Goal: Task Accomplishment & Management: Use online tool/utility

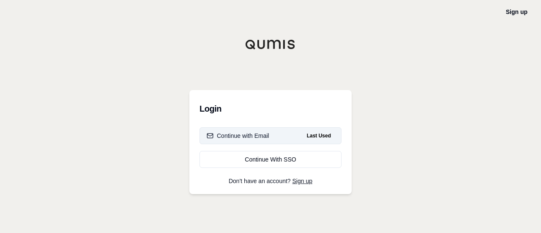
click at [265, 137] on div "Continue with Email" at bounding box center [238, 135] width 63 height 8
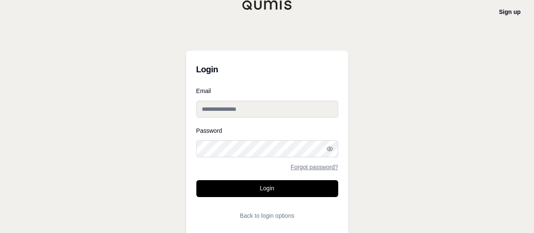
type input "**********"
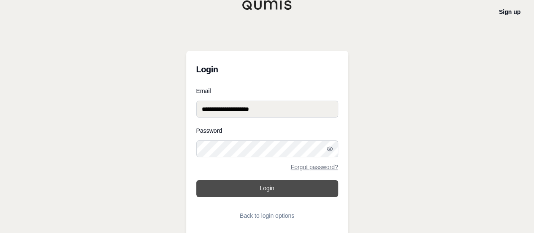
click at [278, 188] on button "Login" at bounding box center [267, 188] width 142 height 17
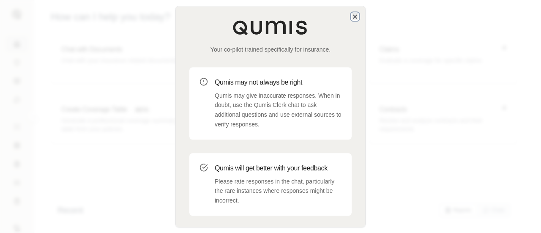
click at [352, 19] on icon "button" at bounding box center [354, 16] width 7 height 7
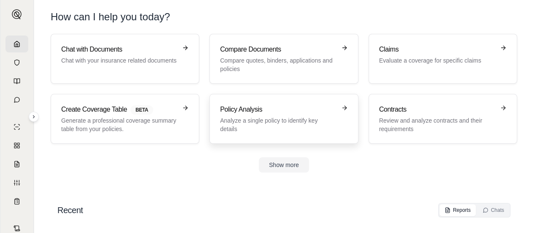
click at [265, 109] on h3 "Policy Analysis" at bounding box center [278, 109] width 116 height 10
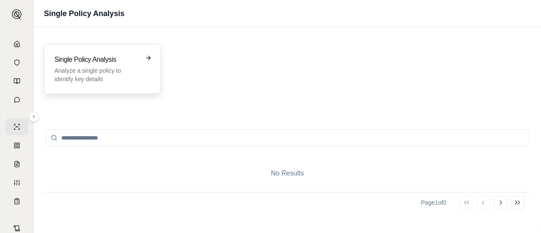
click at [113, 63] on h3 "Single Policy Analysis" at bounding box center [96, 59] width 84 height 10
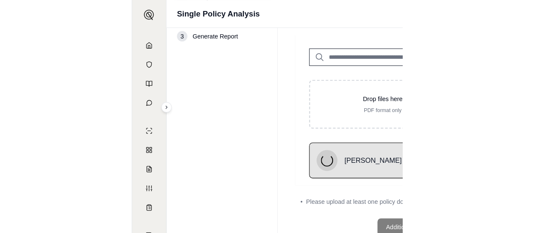
scroll to position [32, 0]
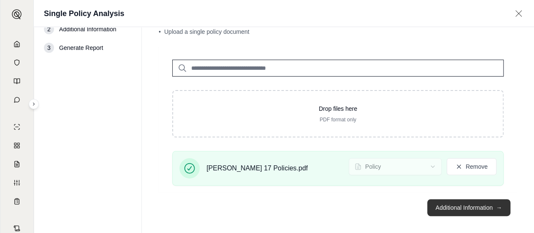
click at [460, 209] on button "Additional Information →" at bounding box center [468, 207] width 83 height 17
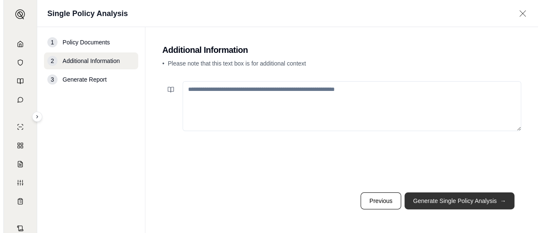
scroll to position [0, 0]
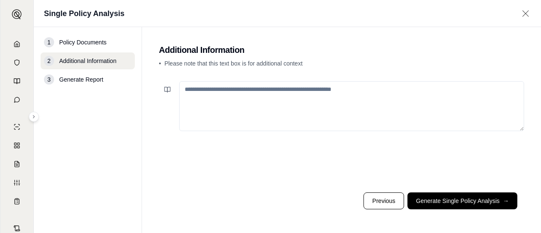
click at [248, 99] on textarea at bounding box center [351, 106] width 345 height 50
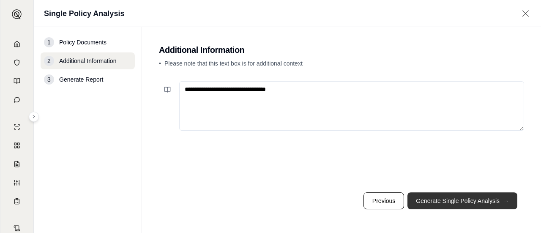
type textarea "**********"
click at [447, 198] on button "Generate Single Policy Analysis →" at bounding box center [462, 200] width 110 height 17
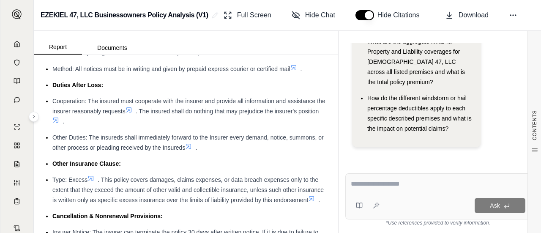
scroll to position [1688, 0]
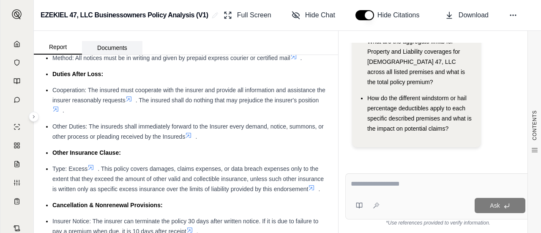
click at [115, 50] on button "Documents" at bounding box center [112, 48] width 60 height 14
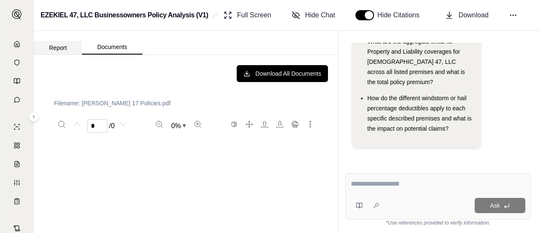
click at [60, 47] on button "Report" at bounding box center [58, 48] width 48 height 14
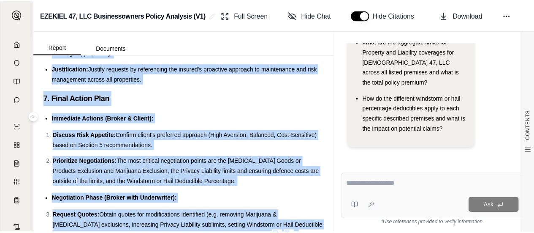
scroll to position [2658, 0]
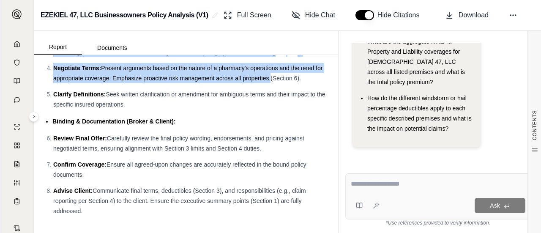
drag, startPoint x: 46, startPoint y: 80, endPoint x: 278, endPoint y: 243, distance: 283.7
click at [278, 232] on html "[PERSON_NAME] 47, LLC Businessowners Policy Analysis (V1) Full Screen Hide Chat…" at bounding box center [270, 116] width 541 height 233
copy div "1. Executive Summary Overall Assessment: The Businessowners Policy from ACE Pro…"
click at [219, 133] on li "Review Final Offer: Carefully review the final policy wording, endorsements, an…" at bounding box center [190, 143] width 275 height 20
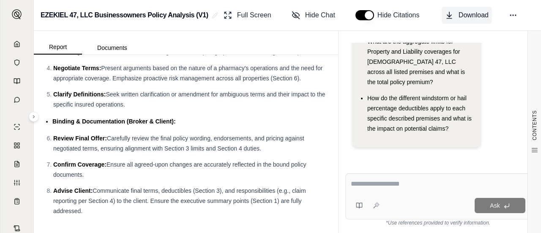
click at [469, 13] on span "Download" at bounding box center [473, 15] width 30 height 10
click at [15, 46] on icon at bounding box center [16, 43] width 5 height 5
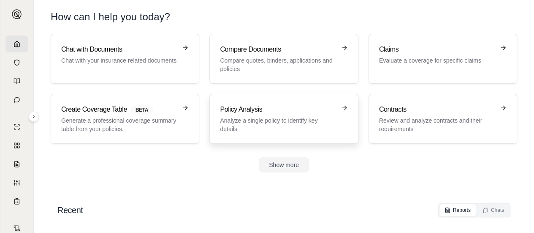
click at [271, 109] on h3 "Policy Analysis" at bounding box center [278, 109] width 116 height 10
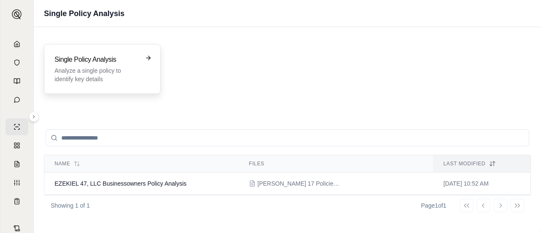
click at [116, 73] on p "Analyze a single policy to identify key details" at bounding box center [96, 74] width 84 height 17
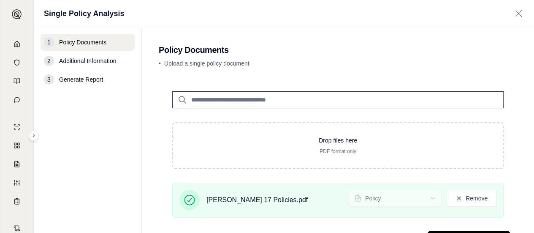
scroll to position [38, 0]
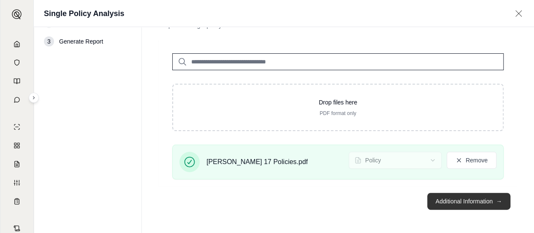
click at [449, 199] on button "Additional Information →" at bounding box center [468, 201] width 83 height 17
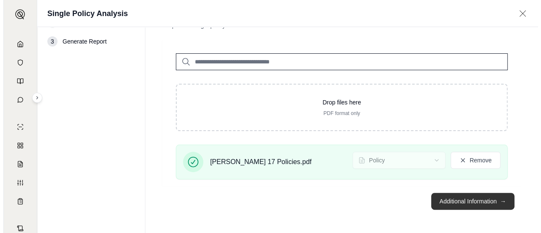
scroll to position [0, 0]
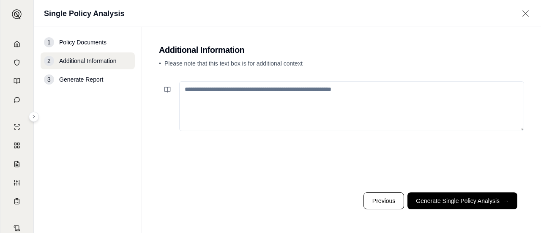
click at [227, 98] on textarea at bounding box center [351, 106] width 345 height 50
drag, startPoint x: 333, startPoint y: 92, endPoint x: 88, endPoint y: 81, distance: 245.2
click at [88, 81] on div "**********" at bounding box center [287, 130] width 507 height 206
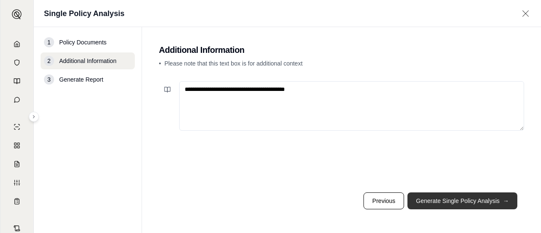
type textarea "**********"
click at [463, 199] on button "Generate Single Policy Analysis →" at bounding box center [462, 200] width 110 height 17
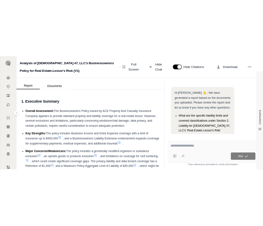
scroll to position [101, 0]
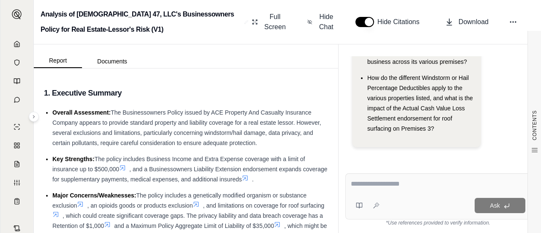
click at [348, 113] on div "Hi [PERSON_NAME] 👋 - We have generated a report based on the documents you uplo…" at bounding box center [437, 107] width 185 height 103
click at [474, 23] on span "Download" at bounding box center [473, 22] width 30 height 10
click at [14, 44] on icon at bounding box center [16, 43] width 5 height 5
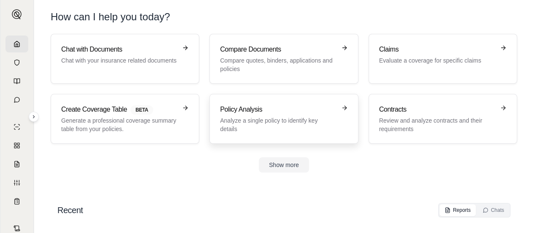
click at [250, 113] on h3 "Policy Analysis" at bounding box center [278, 109] width 116 height 10
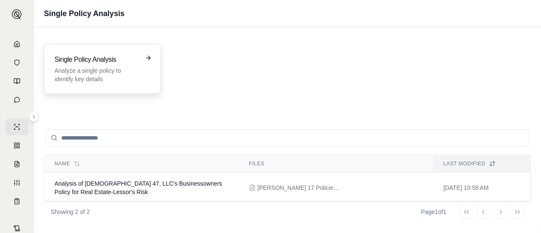
click at [122, 75] on p "Analyze a single policy to identify key details" at bounding box center [96, 74] width 84 height 17
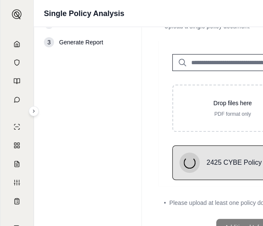
scroll to position [39, 0]
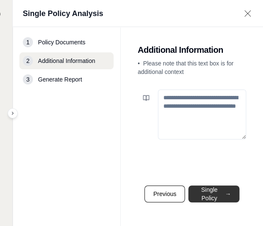
scroll to position [6, 21]
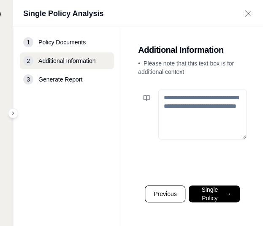
click at [184, 102] on textarea at bounding box center [202, 115] width 88 height 50
paste textarea "**********"
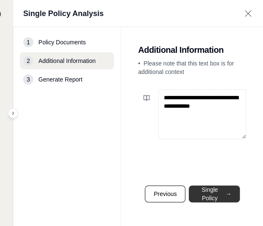
type textarea "**********"
click at [215, 194] on button "Generate Single Policy Analysis →" at bounding box center [214, 193] width 51 height 17
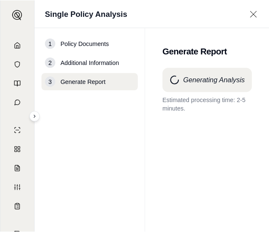
scroll to position [0, 0]
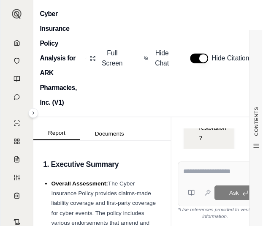
scroll to position [121, 0]
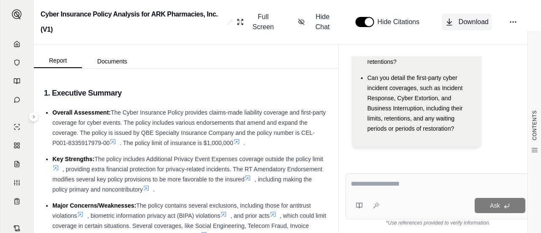
click at [463, 22] on span "Download" at bounding box center [473, 22] width 30 height 10
click at [14, 44] on icon at bounding box center [17, 44] width 7 height 7
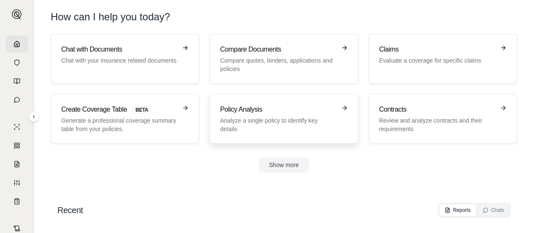
click at [247, 112] on h3 "Policy Analysis" at bounding box center [278, 109] width 116 height 10
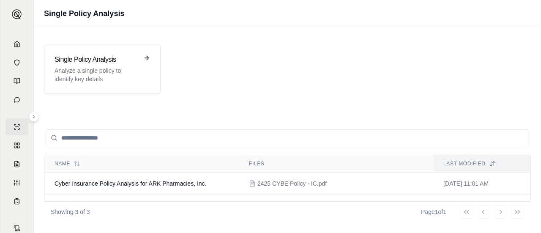
click at [424, 71] on div "Single Policy Analysis Analyze a single policy to identify key details" at bounding box center [287, 69] width 487 height 50
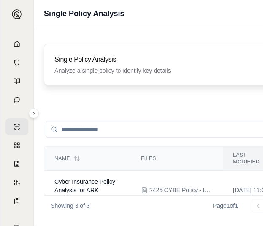
click at [126, 65] on div "Single Policy Analysis Analyze a single policy to identify key details" at bounding box center [160, 64] width 212 height 20
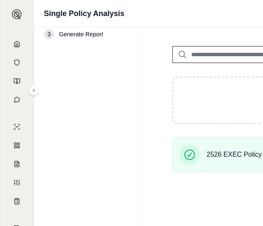
scroll to position [45, 0]
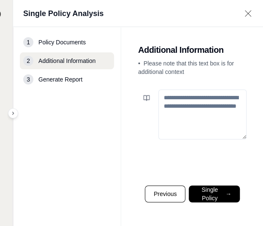
click at [193, 93] on textarea at bounding box center [202, 115] width 88 height 50
paste textarea "**********"
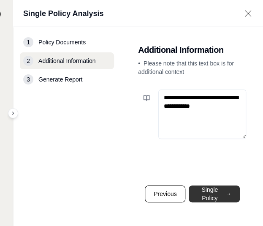
type textarea "**********"
click at [210, 193] on button "Generate Single Policy Analysis →" at bounding box center [214, 193] width 51 height 17
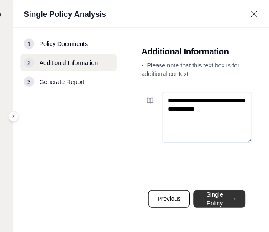
scroll to position [0, 0]
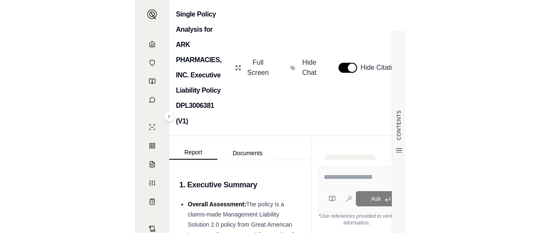
scroll to position [729, 0]
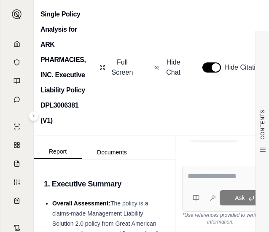
click at [248, 21] on div "Single Policy Analysis for ARK PHARMACIES, INC. Executive Liability Policy DPL3…" at bounding box center [152, 68] width 236 height 136
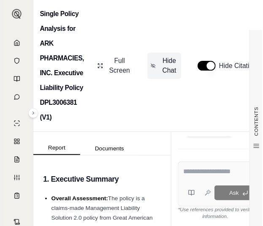
scroll to position [91, 0]
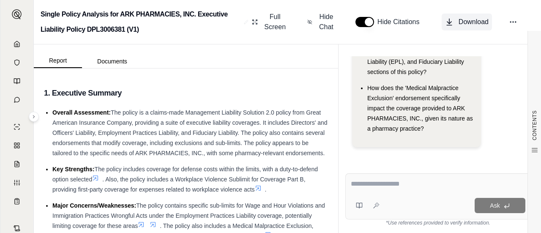
click at [464, 21] on span "Download" at bounding box center [473, 22] width 30 height 10
click at [17, 43] on icon at bounding box center [17, 44] width 7 height 7
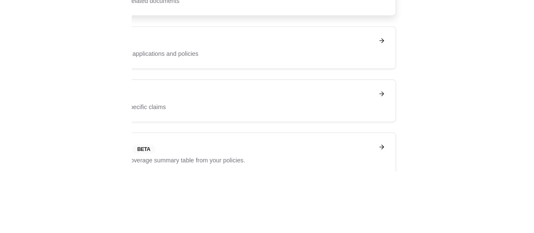
scroll to position [28, 0]
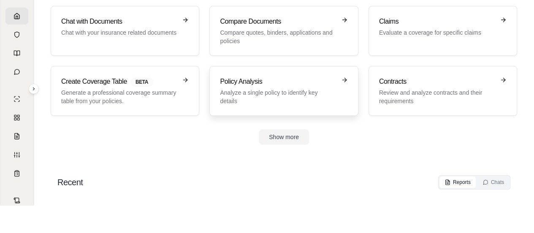
click at [283, 89] on p "Analyze a single policy to identify key details" at bounding box center [278, 96] width 116 height 17
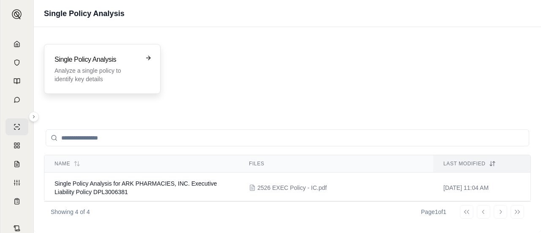
click at [100, 76] on p "Analyze a single policy to identify key details" at bounding box center [96, 74] width 84 height 17
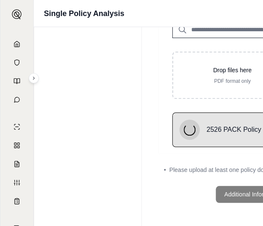
scroll to position [45, 0]
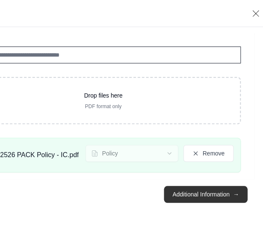
click at [198, 190] on button "Additional Information →" at bounding box center [205, 194] width 83 height 17
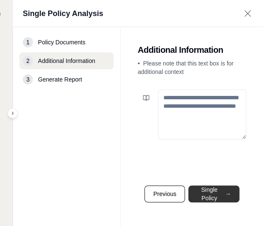
scroll to position [6, 21]
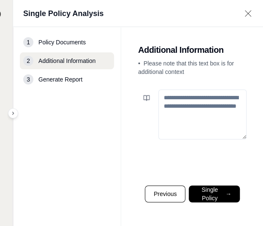
click at [181, 94] on textarea at bounding box center [202, 115] width 88 height 50
paste textarea "**********"
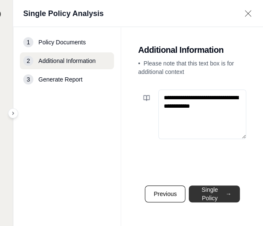
type textarea "**********"
click at [217, 196] on button "Generate Single Policy Analysis →" at bounding box center [214, 193] width 51 height 17
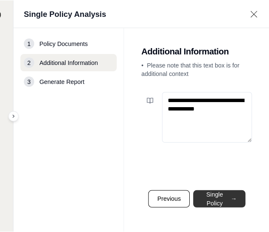
scroll to position [0, 0]
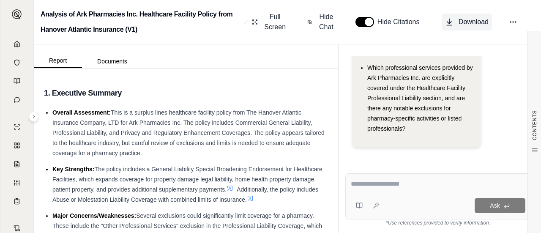
click at [462, 25] on span "Download" at bounding box center [473, 22] width 30 height 10
click at [14, 43] on icon at bounding box center [17, 44] width 7 height 7
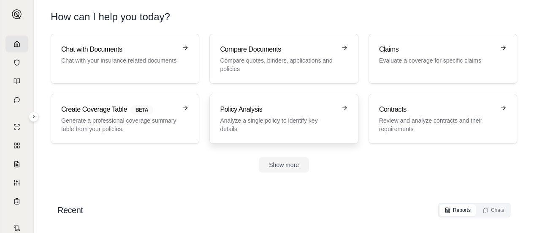
click at [274, 114] on div "Policy Analysis Analyze a single policy to identify key details" at bounding box center [278, 118] width 116 height 29
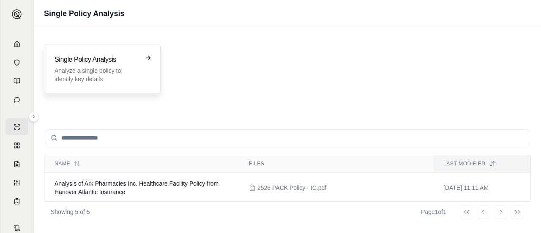
click at [122, 66] on p "Analyze a single policy to identify key details" at bounding box center [96, 74] width 84 height 17
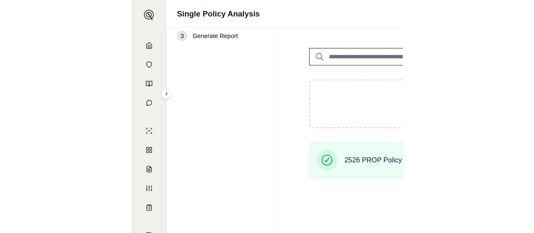
scroll to position [38, 0]
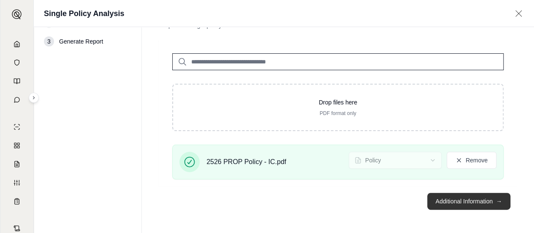
click at [460, 202] on button "Additional Information →" at bounding box center [468, 201] width 83 height 17
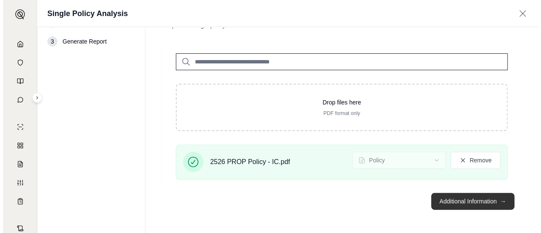
scroll to position [0, 0]
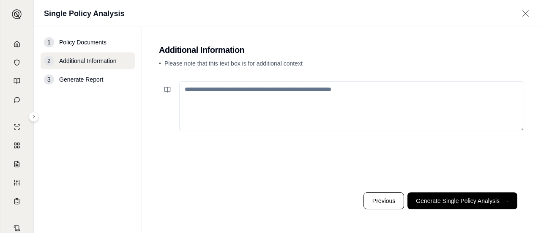
click at [237, 108] on textarea at bounding box center [351, 106] width 345 height 50
paste textarea "**********"
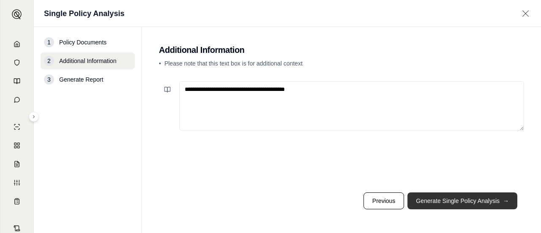
type textarea "**********"
click at [475, 203] on button "Generate Single Policy Analysis →" at bounding box center [462, 200] width 110 height 17
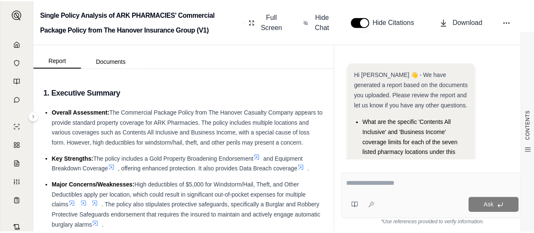
scroll to position [81, 0]
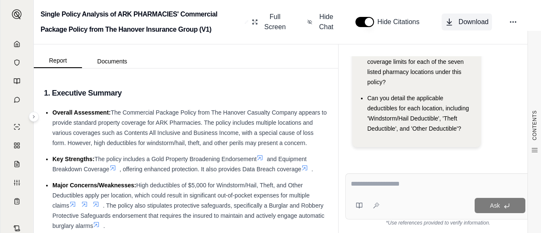
click at [467, 22] on span "Download" at bounding box center [473, 22] width 30 height 10
click at [14, 47] on icon at bounding box center [17, 44] width 7 height 7
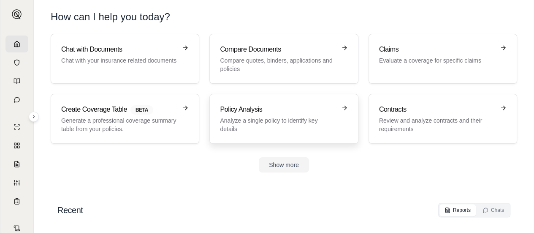
click at [267, 112] on h3 "Policy Analysis" at bounding box center [278, 109] width 116 height 10
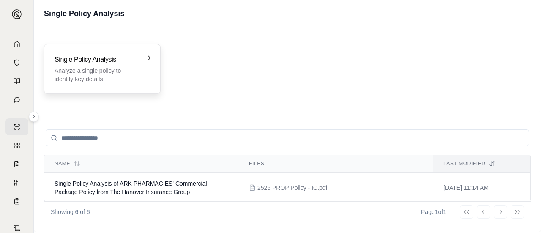
click at [107, 67] on p "Analyze a single policy to identify key details" at bounding box center [96, 74] width 84 height 17
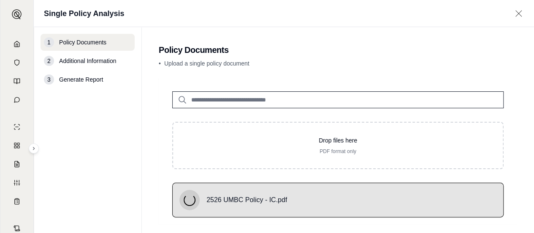
click at [333, 76] on main "Policy Documents • Upload a single policy document Drop files here PDF format o…" at bounding box center [338, 161] width 392 height 269
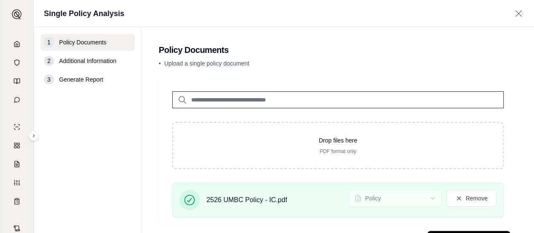
scroll to position [38, 0]
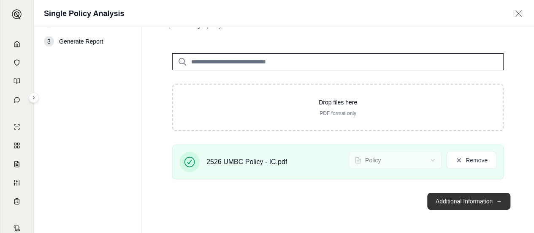
click at [482, 206] on button "Additional Information →" at bounding box center [468, 201] width 83 height 17
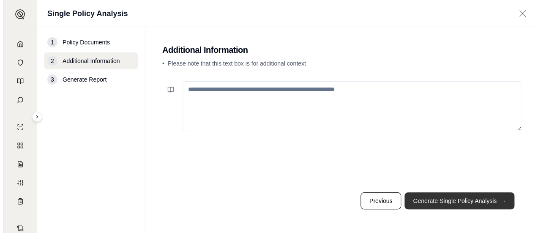
scroll to position [0, 0]
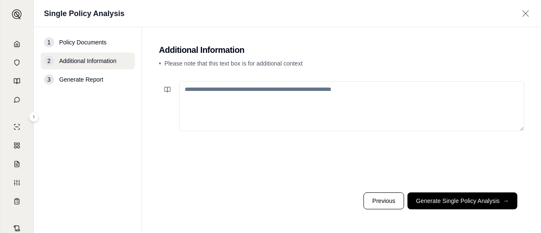
click at [302, 94] on textarea at bounding box center [351, 106] width 345 height 50
paste textarea "**********"
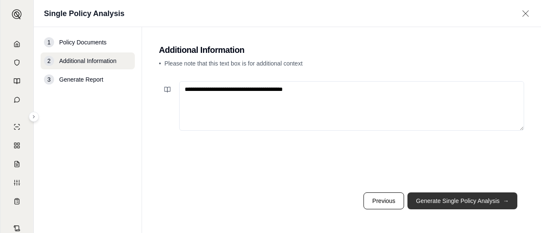
type textarea "**********"
click at [470, 203] on button "Generate Single Policy Analysis →" at bounding box center [462, 200] width 110 height 17
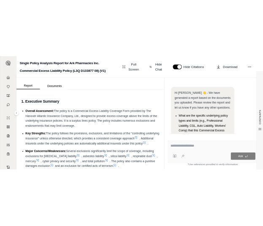
scroll to position [111, 0]
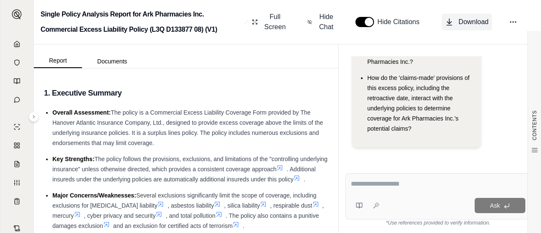
click at [468, 20] on span "Download" at bounding box center [473, 22] width 30 height 10
click at [310, 54] on div "Report Documents" at bounding box center [186, 56] width 304 height 24
click at [13, 49] on link at bounding box center [16, 43] width 23 height 17
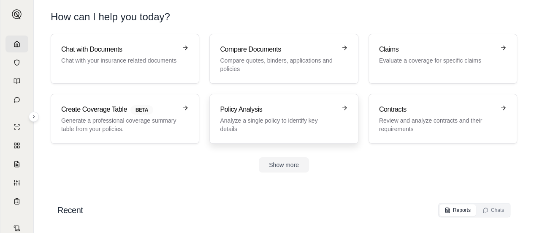
click at [281, 114] on div "Policy Analysis Analyze a single policy to identify key details" at bounding box center [278, 118] width 116 height 29
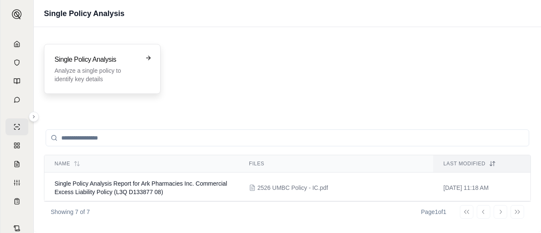
click at [127, 65] on div "Single Policy Analysis Analyze a single policy to identify key details" at bounding box center [96, 68] width 84 height 29
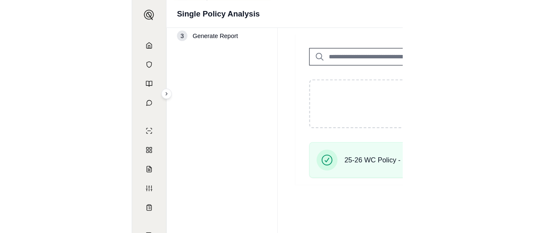
scroll to position [38, 0]
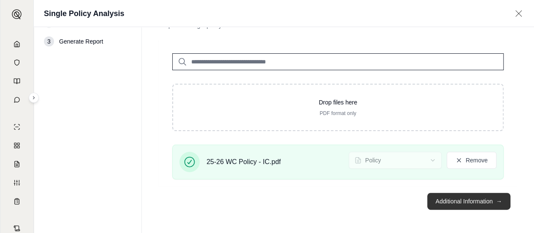
click at [454, 201] on button "Additional Information →" at bounding box center [468, 201] width 83 height 17
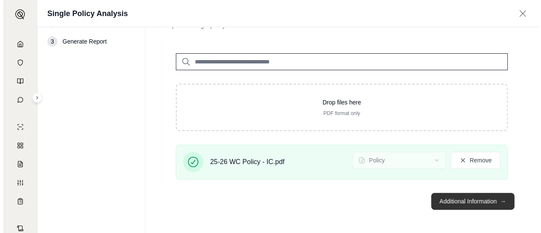
scroll to position [0, 0]
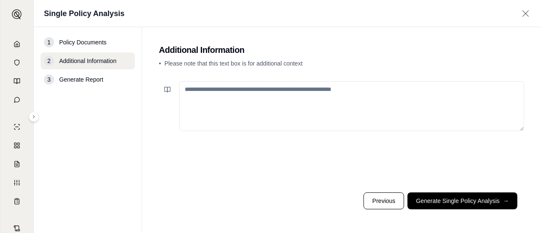
click at [278, 88] on textarea at bounding box center [351, 106] width 345 height 50
paste textarea "**********"
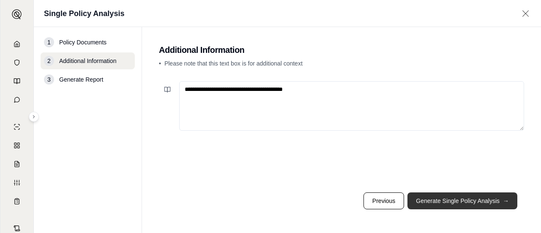
type textarea "**********"
click at [469, 201] on button "Generate Single Policy Analysis →" at bounding box center [462, 200] width 110 height 17
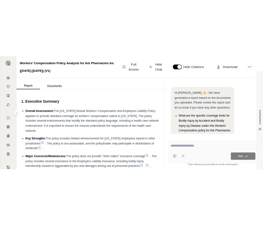
scroll to position [111, 0]
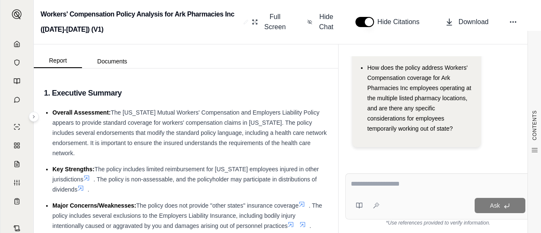
click at [296, 57] on div "Report Documents" at bounding box center [186, 56] width 304 height 24
click at [474, 23] on span "Download" at bounding box center [473, 22] width 30 height 10
click at [16, 44] on icon at bounding box center [17, 44] width 7 height 7
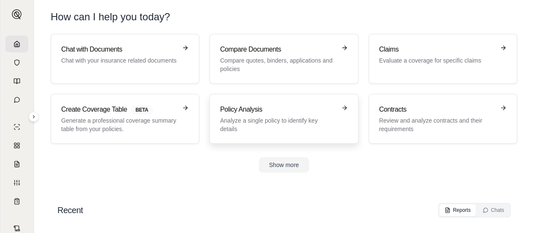
click at [266, 113] on h3 "Policy Analysis" at bounding box center [278, 109] width 116 height 10
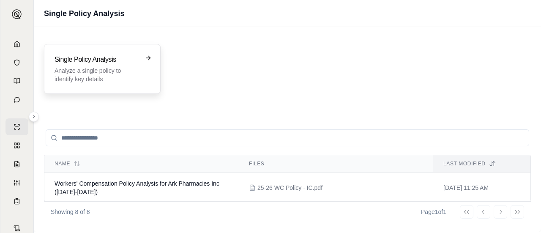
click at [124, 65] on div "Single Policy Analysis Analyze a single policy to identify key details" at bounding box center [96, 68] width 84 height 29
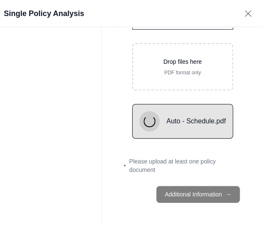
scroll to position [45, 40]
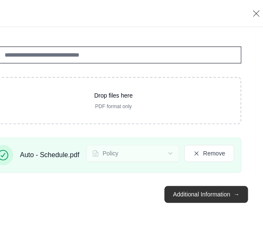
click at [210, 196] on button "Additional Information →" at bounding box center [205, 194] width 83 height 17
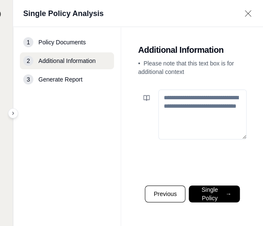
click at [194, 92] on textarea at bounding box center [202, 115] width 88 height 50
paste textarea "**********"
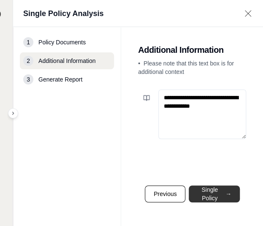
type textarea "**********"
click at [223, 190] on button "Generate Single Policy Analysis →" at bounding box center [214, 193] width 51 height 17
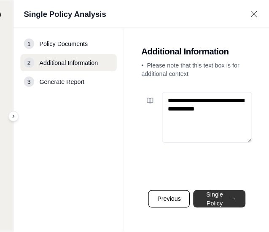
scroll to position [0, 0]
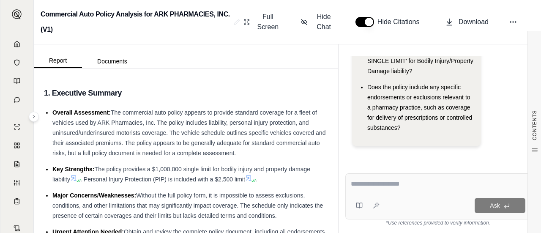
scroll to position [81, 0]
click at [295, 38] on div "Commercial Auto Policy Analysis for ARK PHARMACIES, INC. (V1) Full Screen Hide …" at bounding box center [287, 22] width 507 height 44
click at [468, 25] on span "Download" at bounding box center [473, 22] width 30 height 10
